Goal: Information Seeking & Learning: Learn about a topic

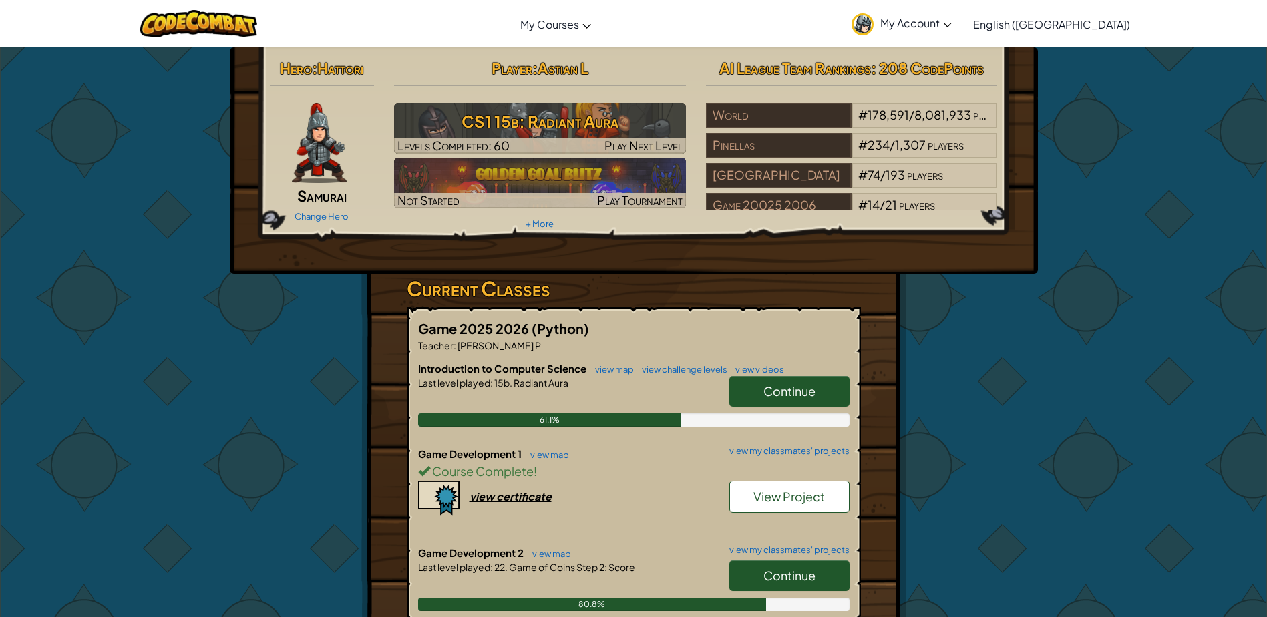
scroll to position [200, 0]
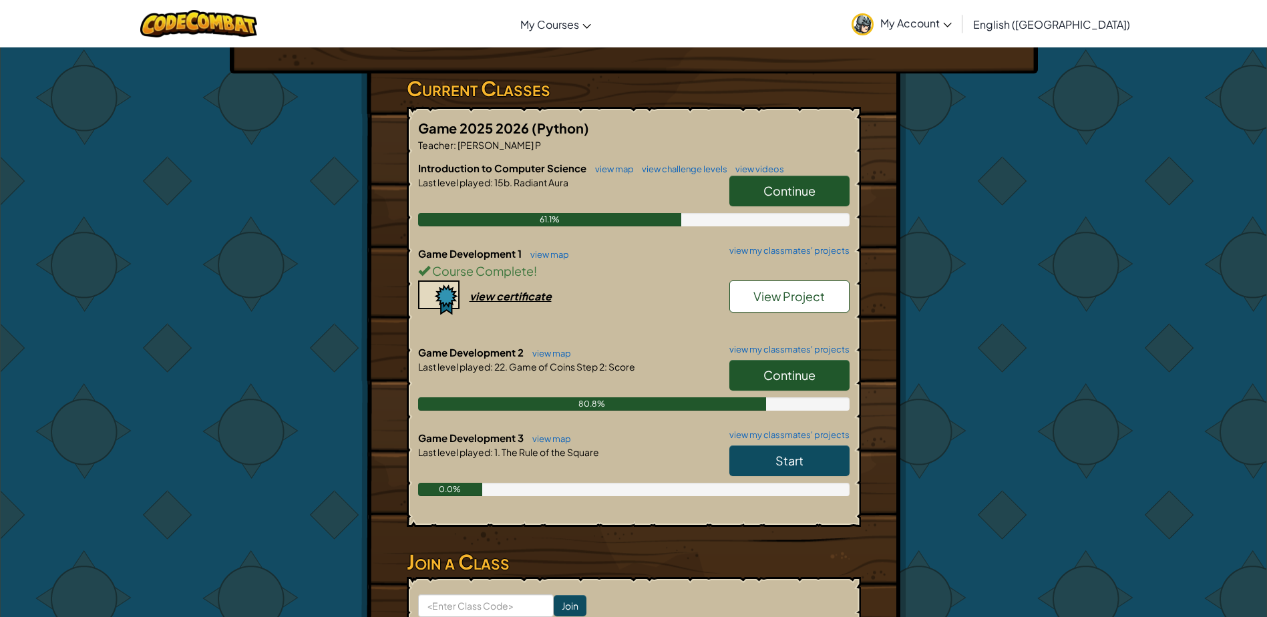
click at [790, 372] on span "Continue" at bounding box center [789, 374] width 52 height 15
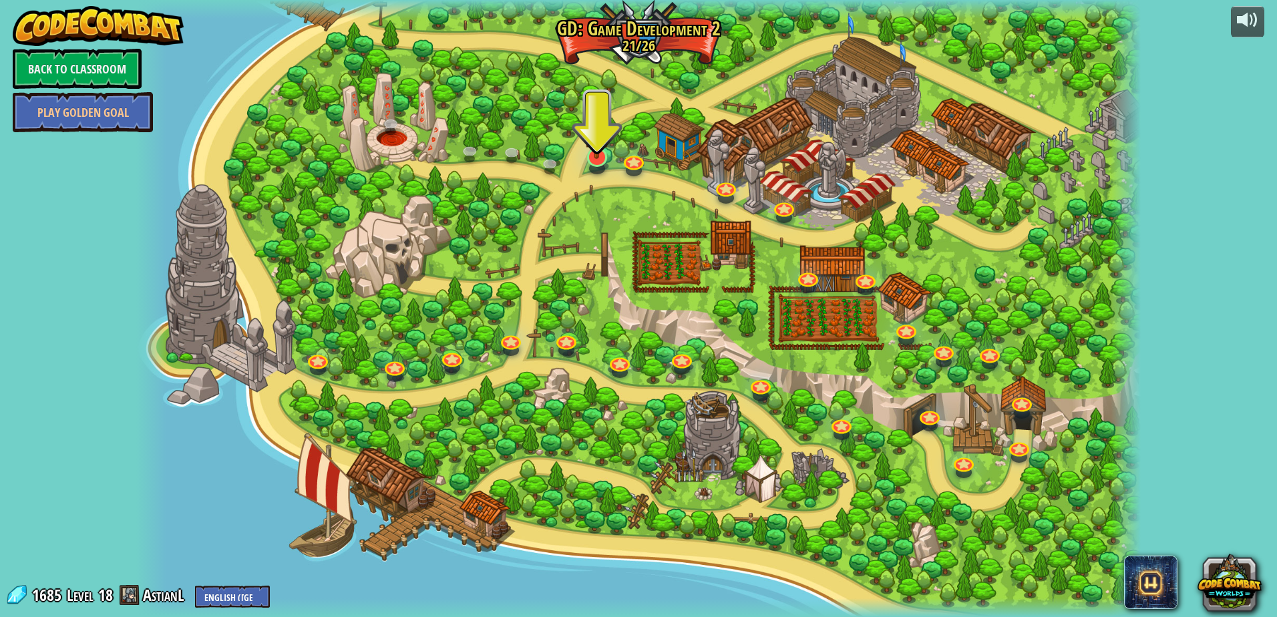
click at [601, 167] on div "26. Game Dev 2 Final Project (Locked) Create your own game! Add a hero, add som…" at bounding box center [638, 308] width 1004 height 617
click at [601, 165] on link at bounding box center [595, 156] width 27 height 27
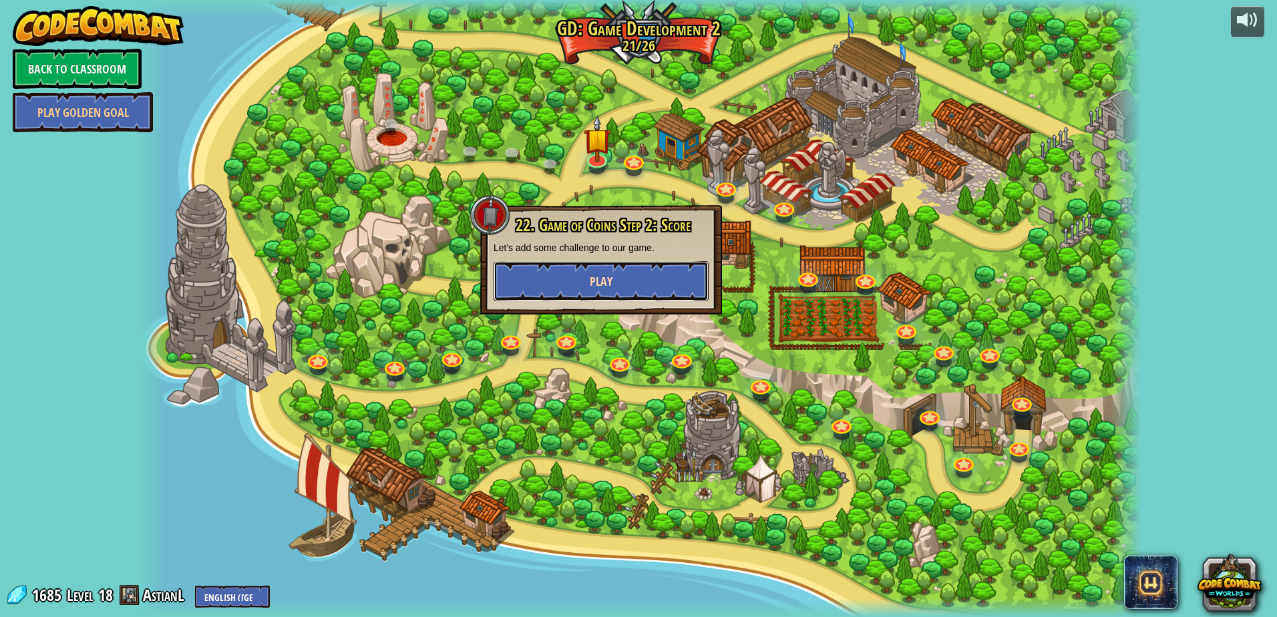
click at [677, 274] on button "Play" at bounding box center [601, 281] width 215 height 40
